Goal: Task Accomplishment & Management: Manage account settings

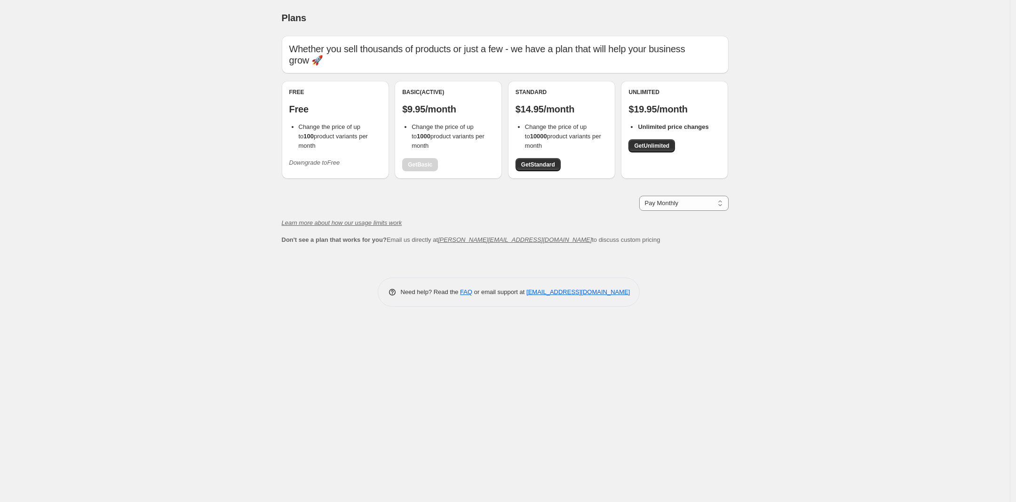
click at [313, 159] on icon "Downgrade to Free" at bounding box center [314, 162] width 51 height 7
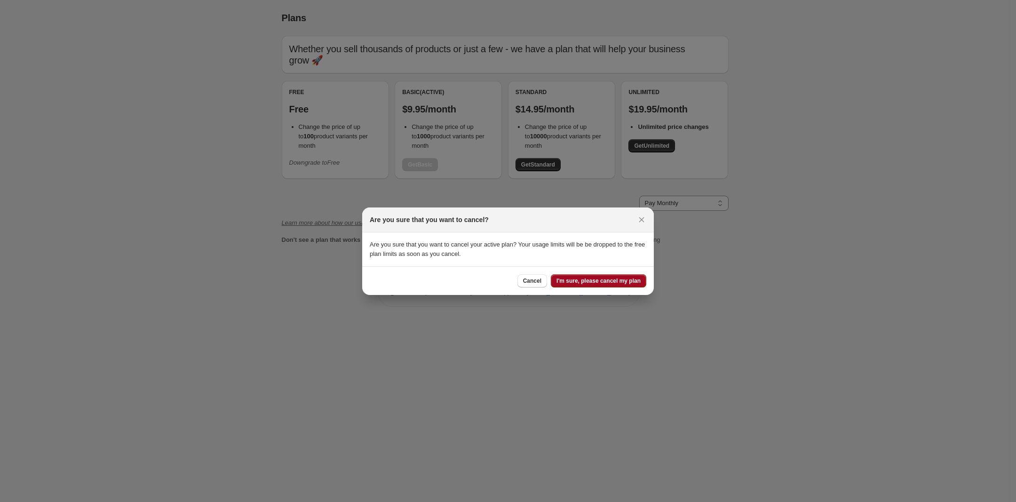
click at [576, 277] on button "I'm sure, please cancel my plan" at bounding box center [599, 280] width 96 height 13
